Goal: Find specific page/section: Find specific page/section

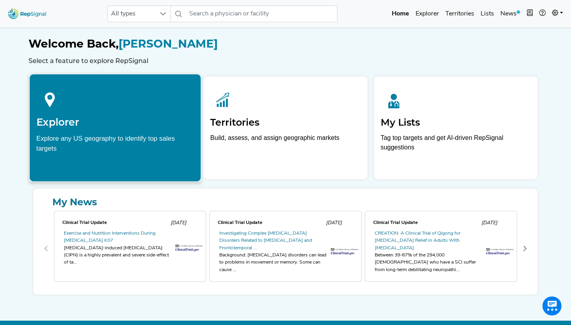
click at [59, 112] on icon at bounding box center [50, 99] width 27 height 27
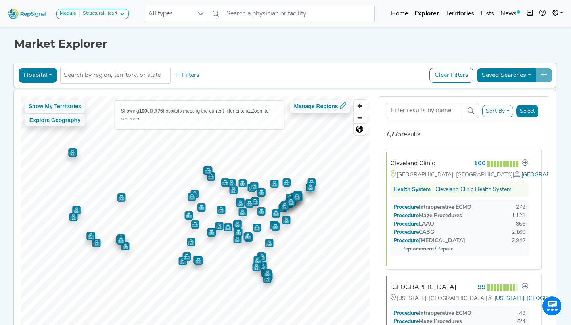
click at [47, 70] on button "Hospital" at bounding box center [38, 75] width 38 height 15
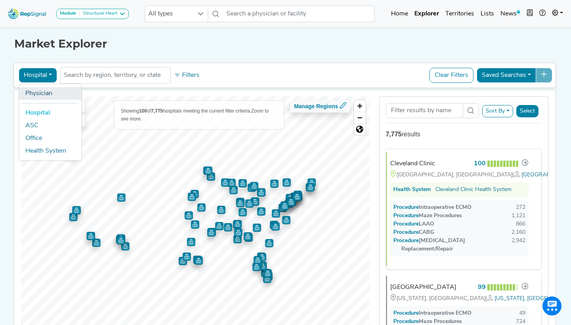
click at [41, 94] on link "Physician" at bounding box center [50, 93] width 63 height 13
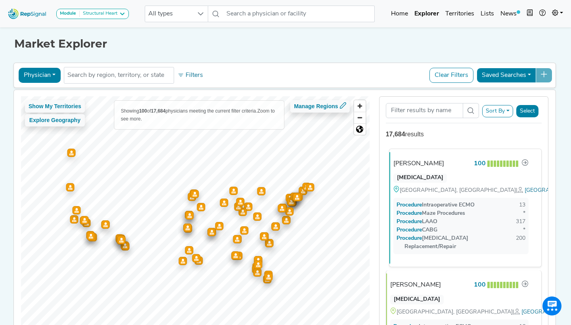
click at [428, 162] on div "[PERSON_NAME]" at bounding box center [419, 164] width 51 height 10
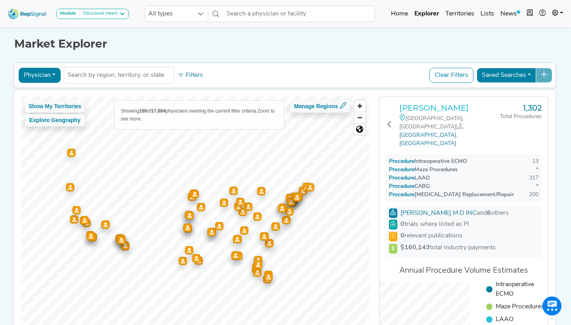
click at [431, 111] on h3 "[PERSON_NAME]" at bounding box center [450, 108] width 101 height 10
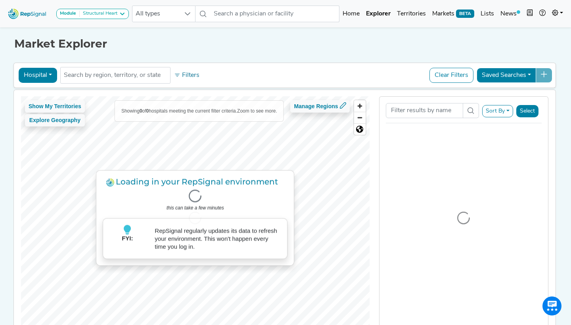
click at [44, 77] on button "Hospital" at bounding box center [38, 75] width 38 height 15
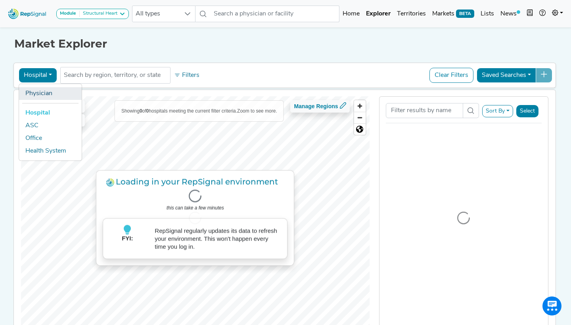
click at [38, 90] on link "Physician" at bounding box center [50, 93] width 63 height 13
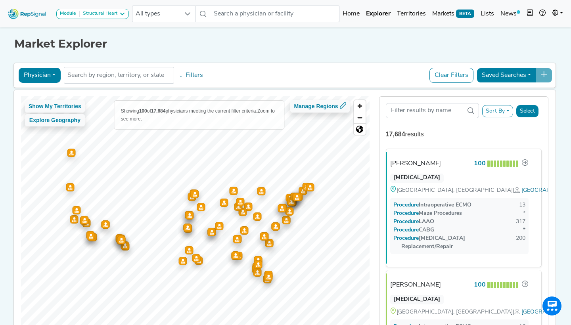
click at [562, 12] on link at bounding box center [557, 14] width 17 height 16
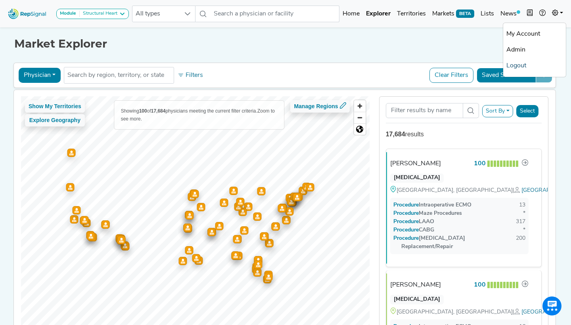
click at [521, 67] on link "Logout" at bounding box center [535, 66] width 63 height 16
